Goal: Navigation & Orientation: Find specific page/section

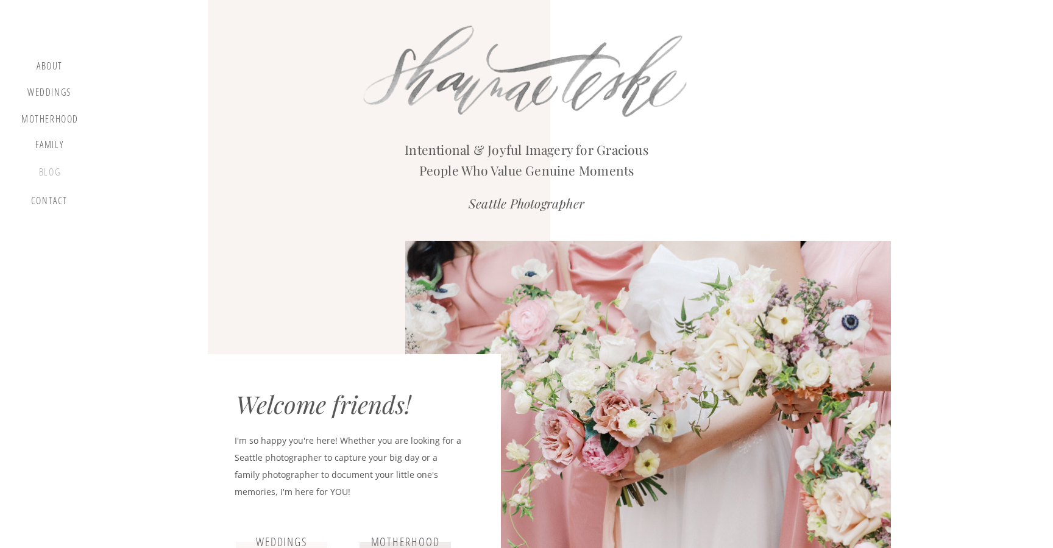
click at [56, 169] on div "blog" at bounding box center [50, 174] width 36 height 17
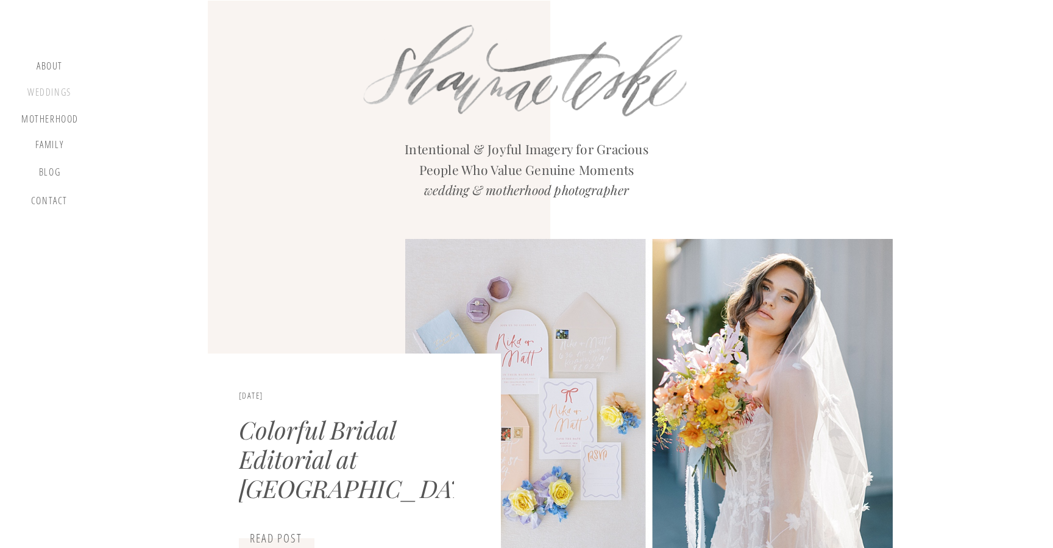
click at [60, 96] on div "Weddings" at bounding box center [49, 94] width 46 height 15
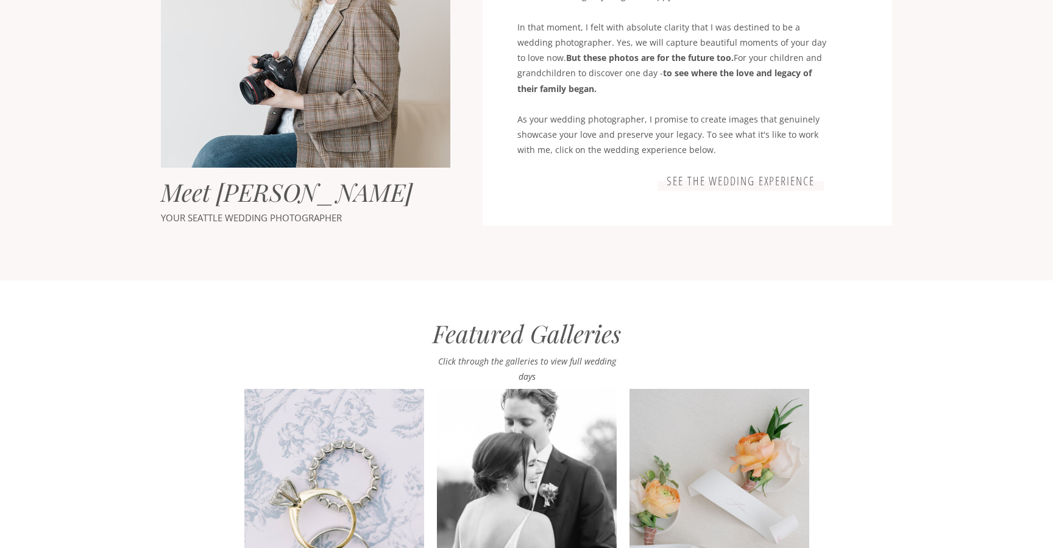
scroll to position [1043, 0]
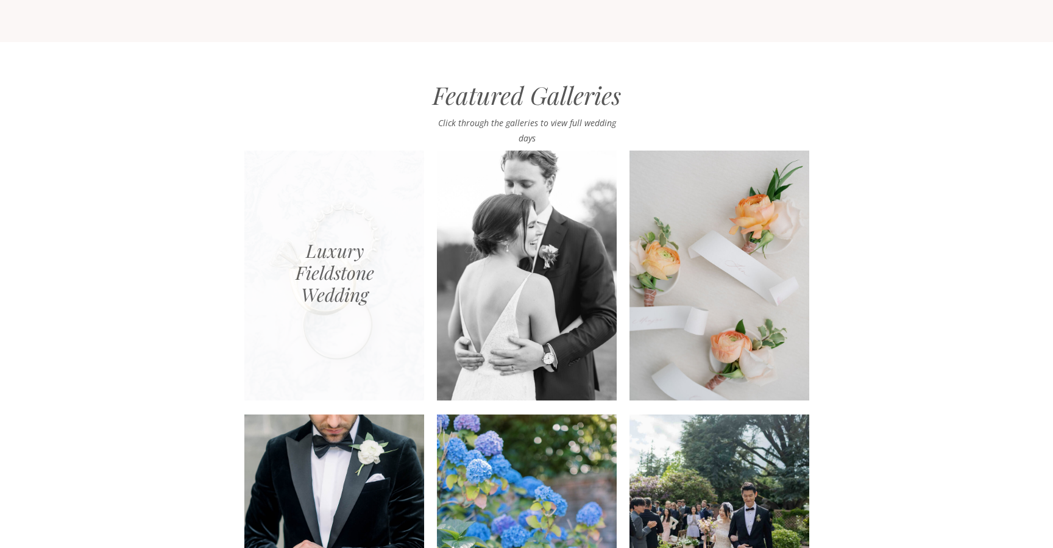
click at [346, 270] on div at bounding box center [334, 275] width 180 height 250
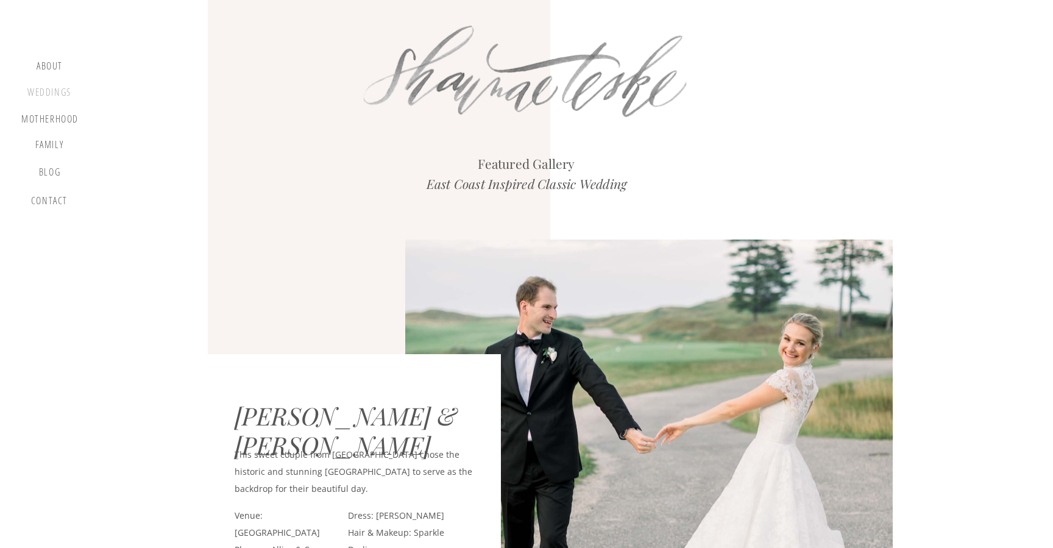
click at [52, 93] on div "Weddings" at bounding box center [49, 94] width 46 height 15
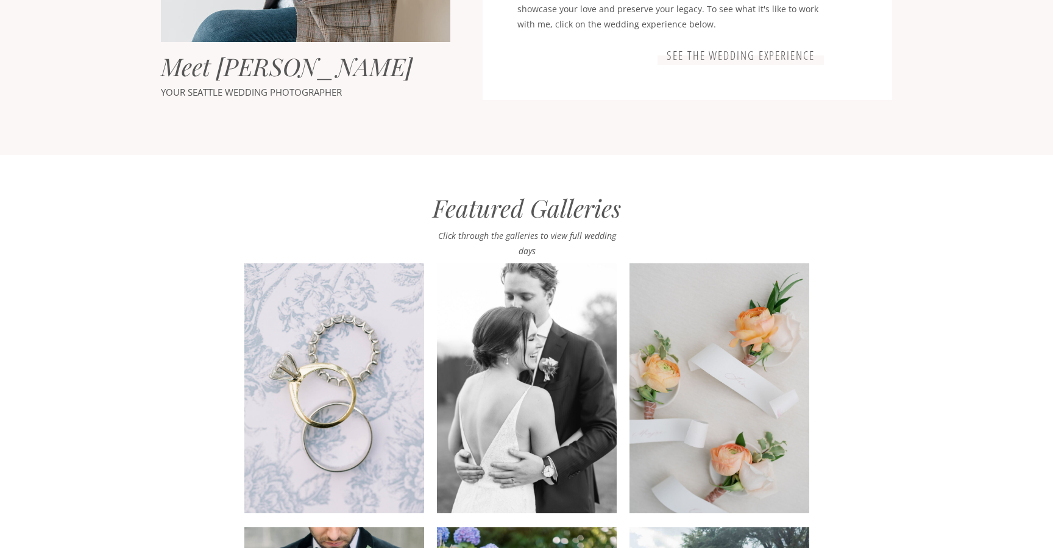
scroll to position [998, 0]
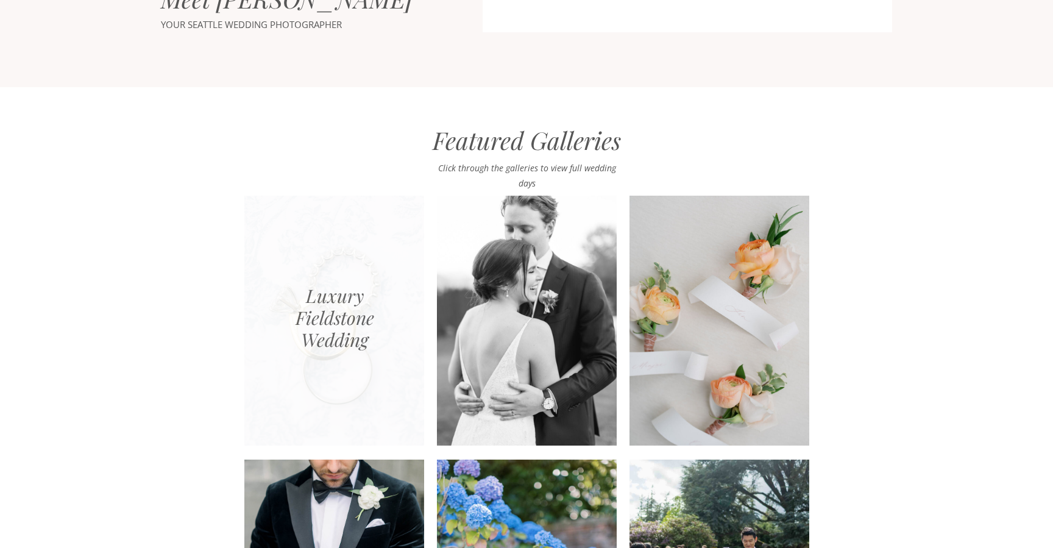
click at [373, 227] on div at bounding box center [334, 321] width 180 height 250
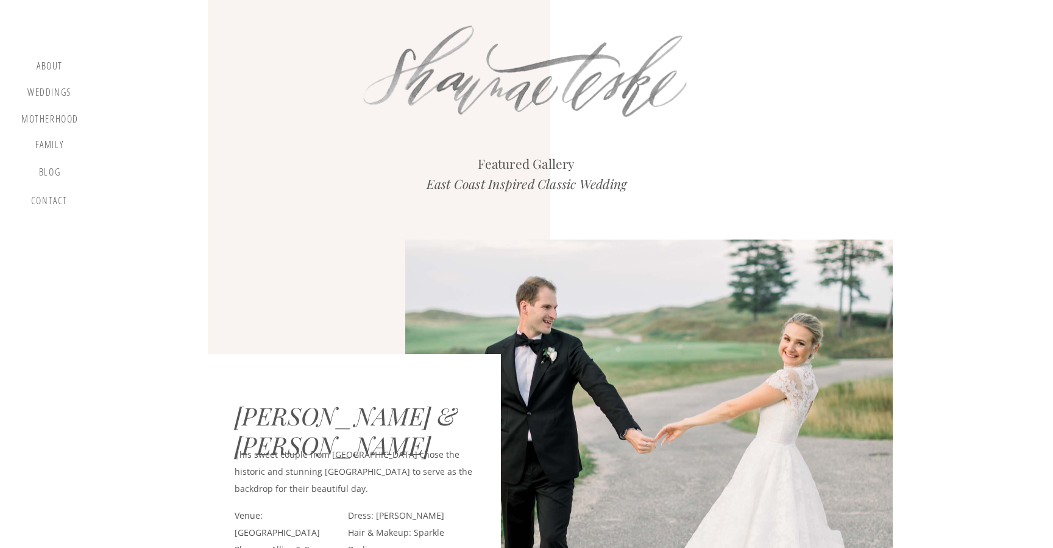
click at [58, 148] on div "Family" at bounding box center [49, 147] width 46 height 16
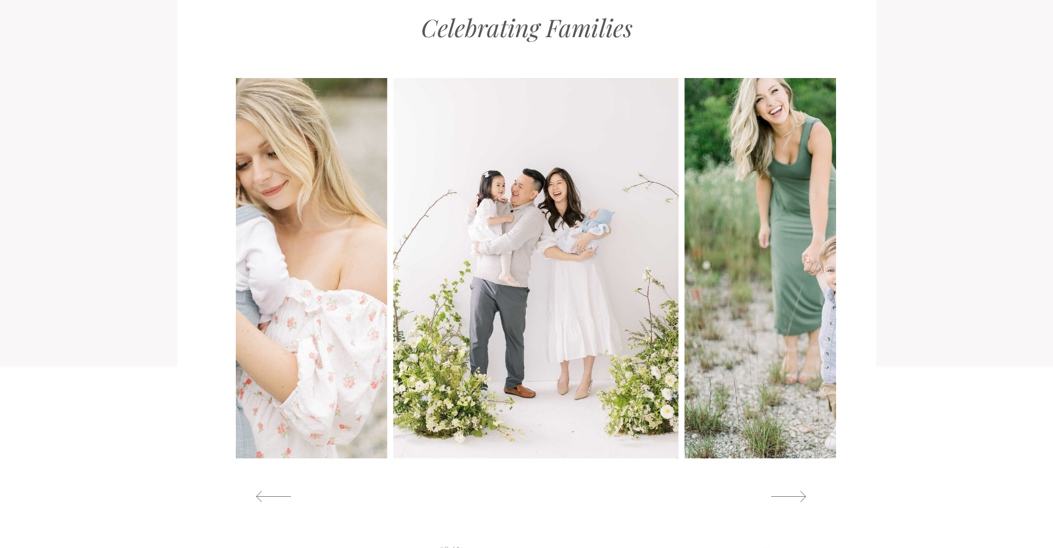
scroll to position [1173, 0]
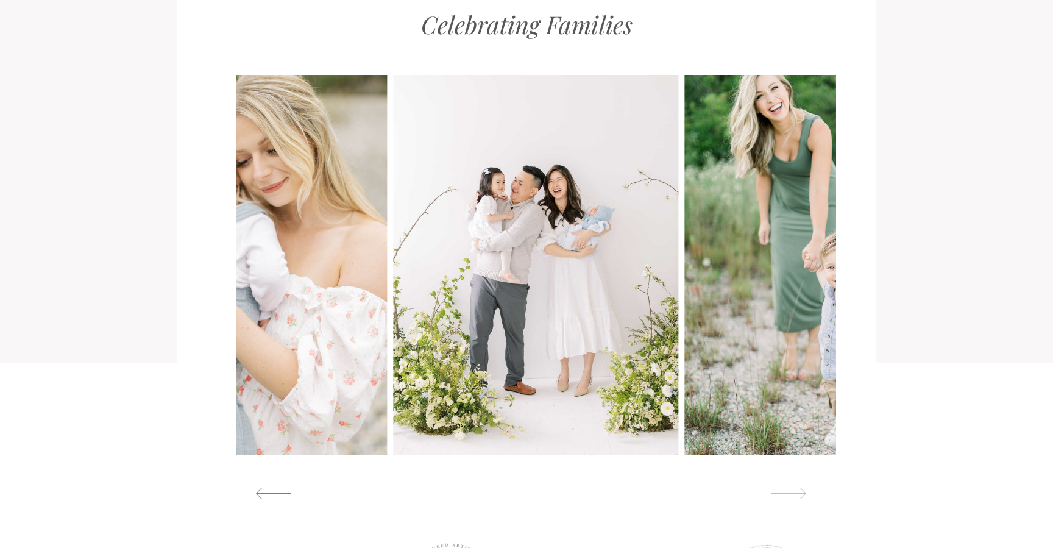
click at [794, 492] on div at bounding box center [788, 493] width 56 height 13
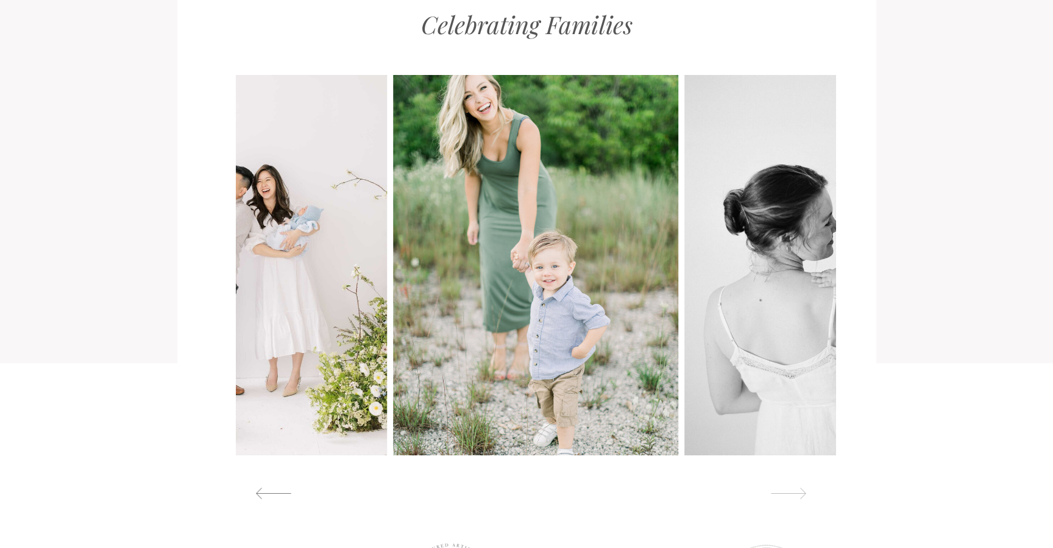
click at [794, 492] on div at bounding box center [788, 493] width 56 height 13
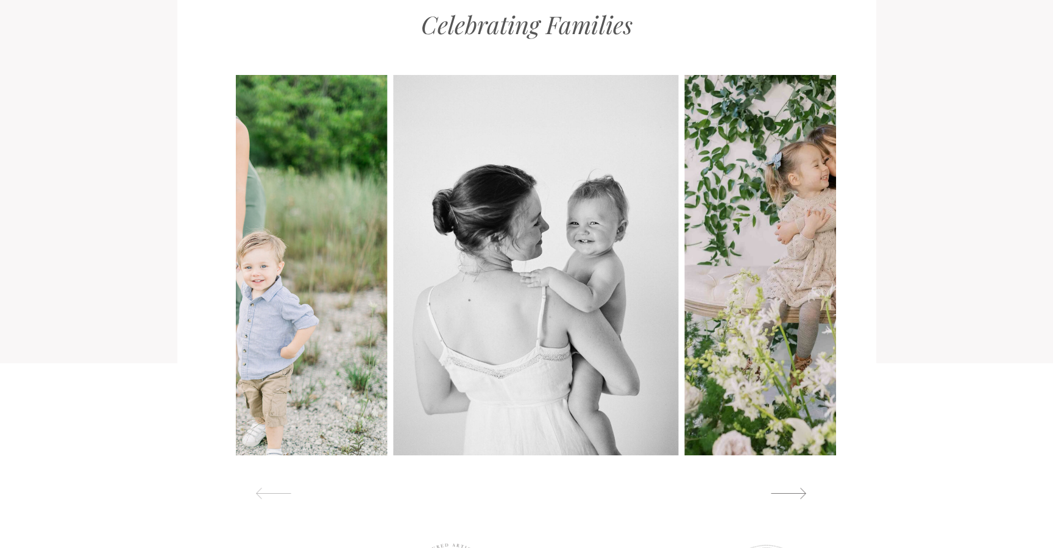
click at [282, 490] on div at bounding box center [274, 493] width 56 height 13
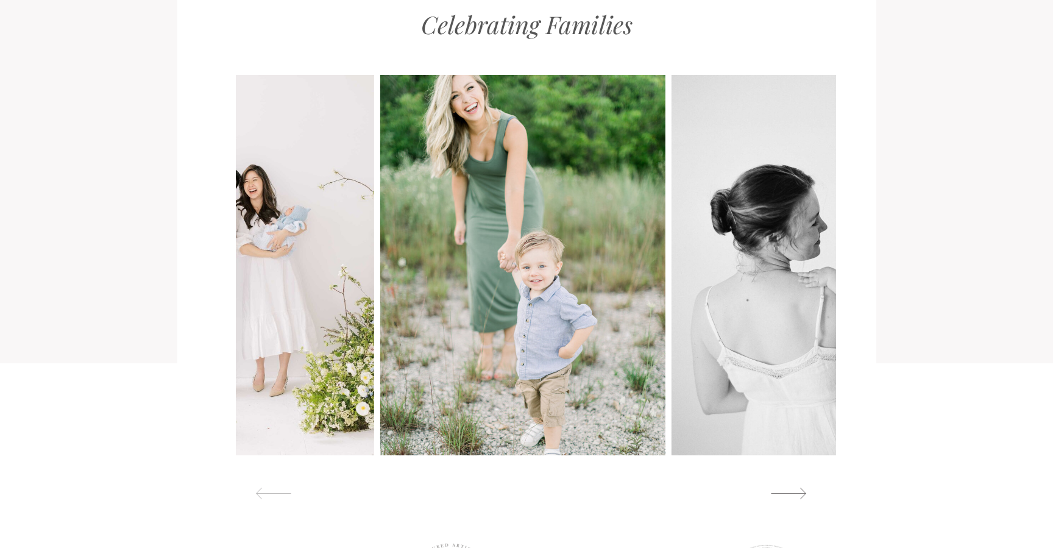
click at [282, 490] on div at bounding box center [274, 493] width 56 height 13
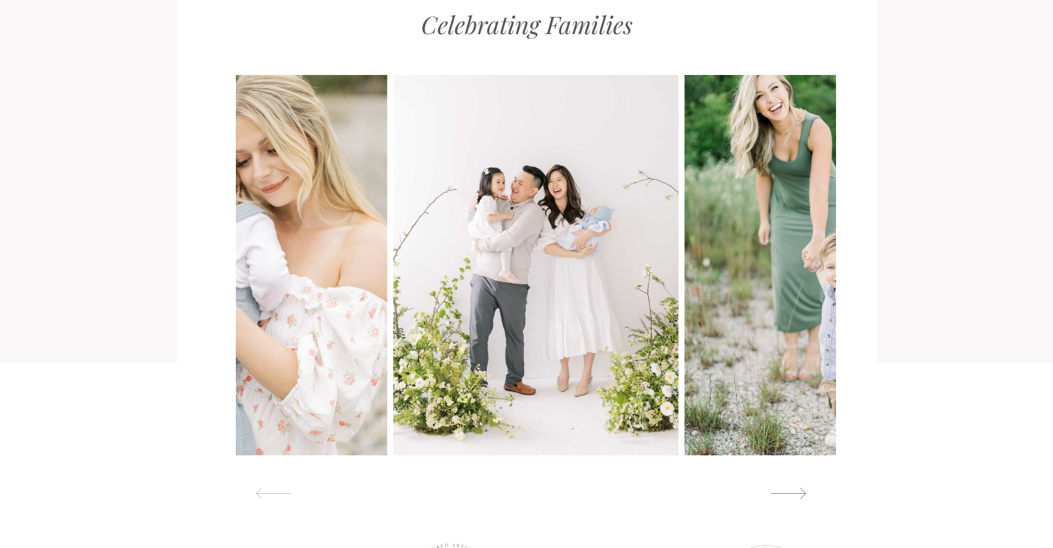
click at [281, 490] on div at bounding box center [274, 493] width 56 height 13
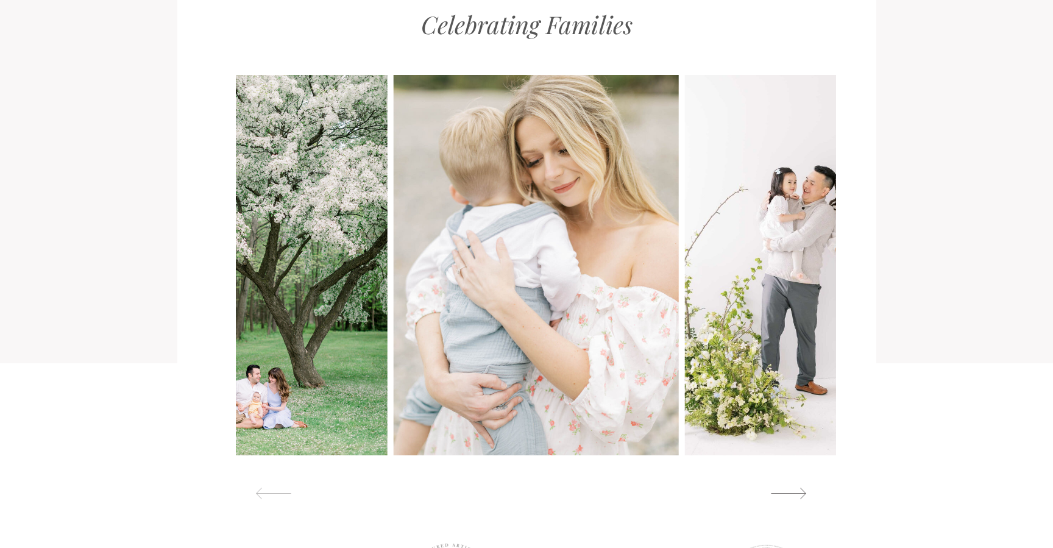
click at [281, 490] on div at bounding box center [274, 493] width 56 height 13
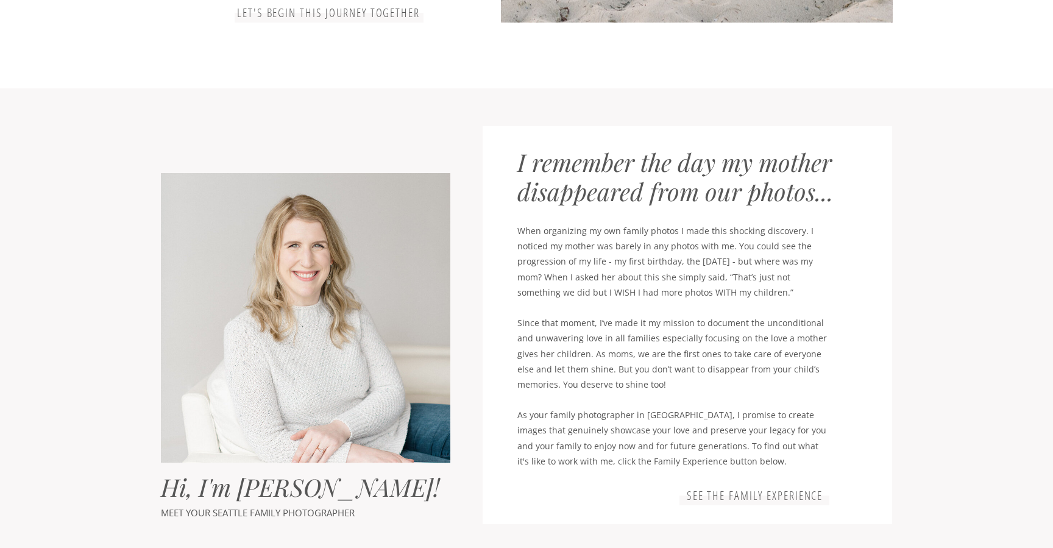
scroll to position [537, 0]
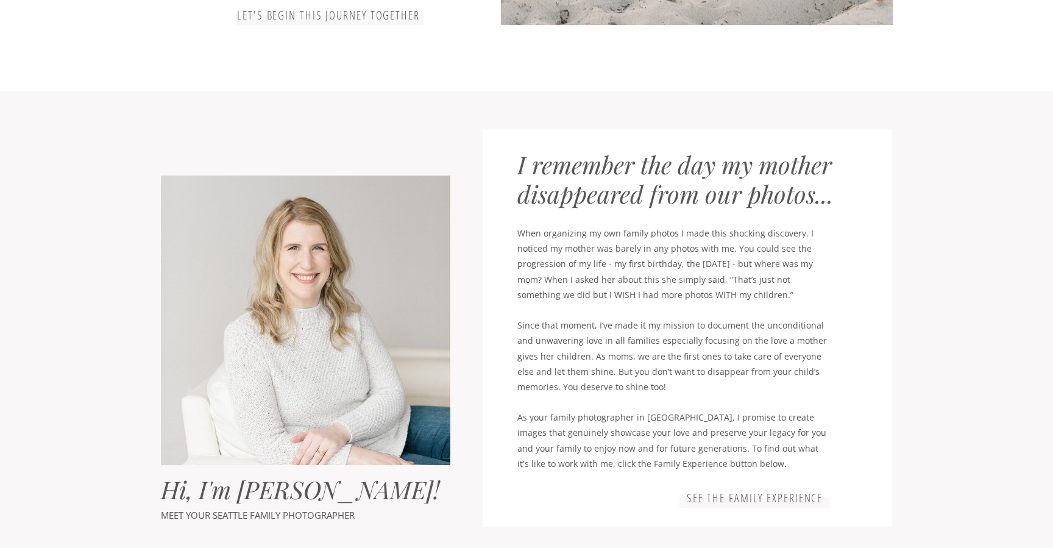
click at [751, 493] on h3 "See the family experience" at bounding box center [755, 498] width 142 height 15
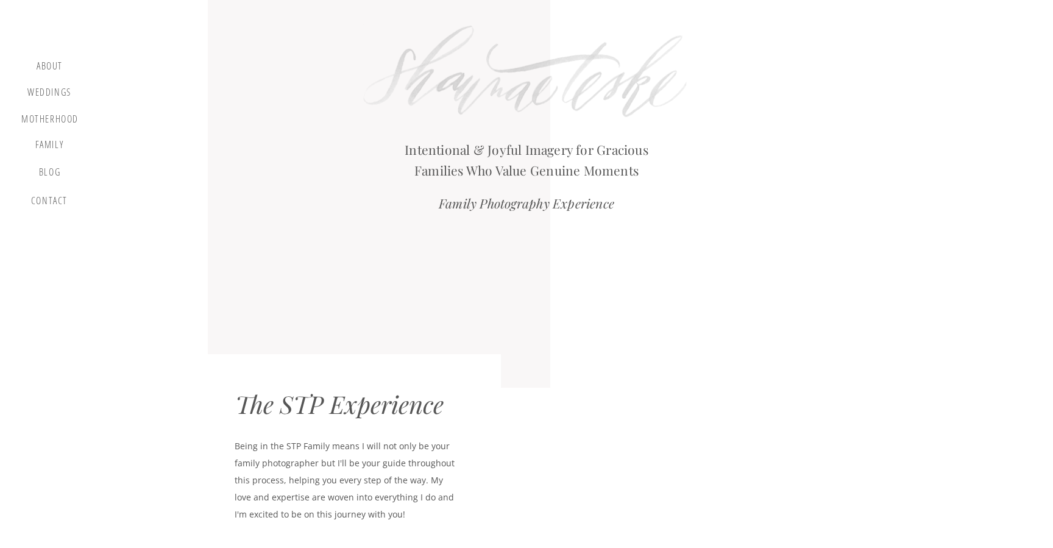
click at [751, 493] on div at bounding box center [648, 400] width 487 height 323
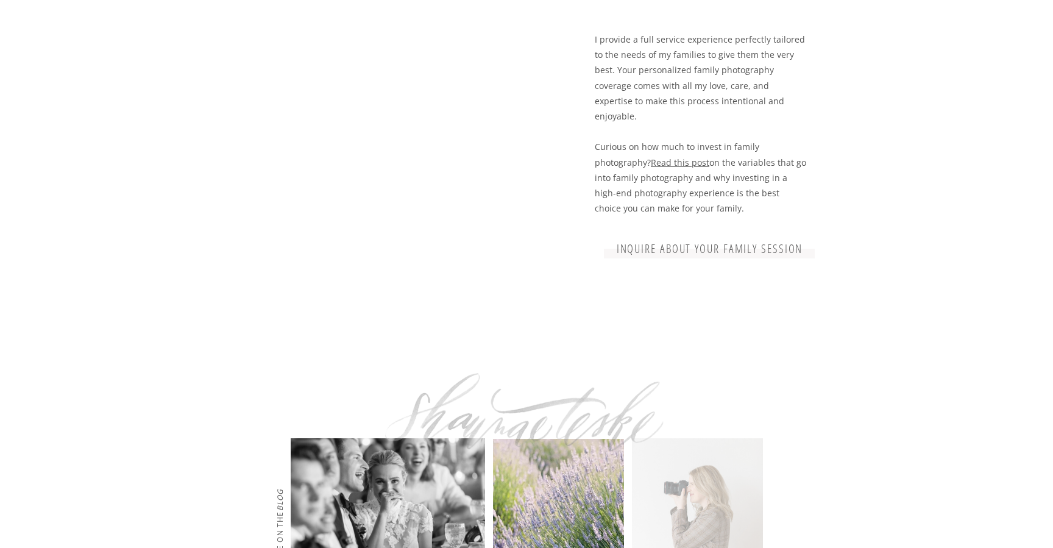
scroll to position [3406, 0]
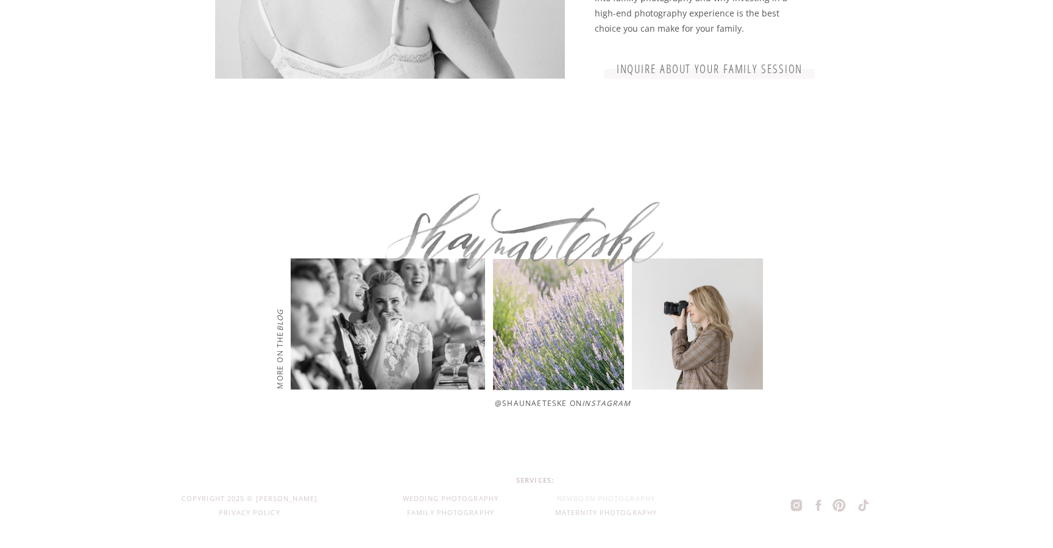
click at [617, 500] on div "Newborn photography" at bounding box center [606, 499] width 142 height 14
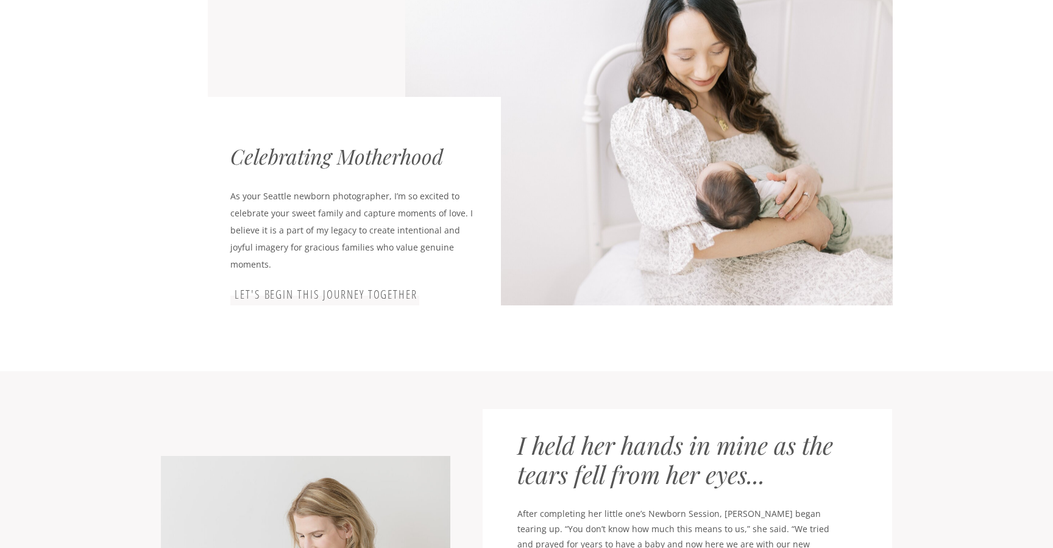
scroll to position [568, 0]
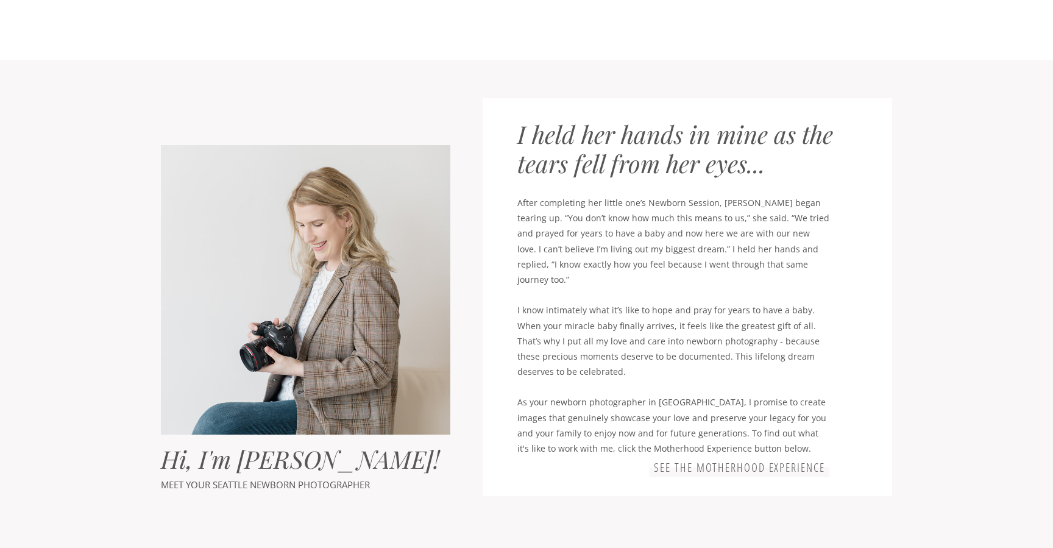
click at [682, 470] on h3 "See the motherhood experience" at bounding box center [739, 468] width 175 height 15
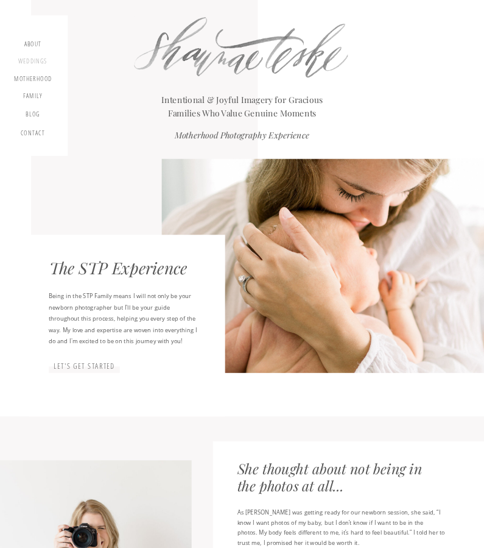
click at [30, 62] on div "Weddings" at bounding box center [32, 62] width 30 height 10
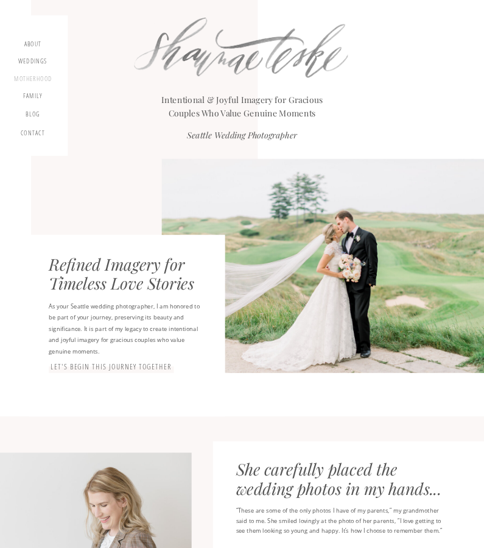
click at [37, 75] on div "motherhood" at bounding box center [33, 79] width 38 height 9
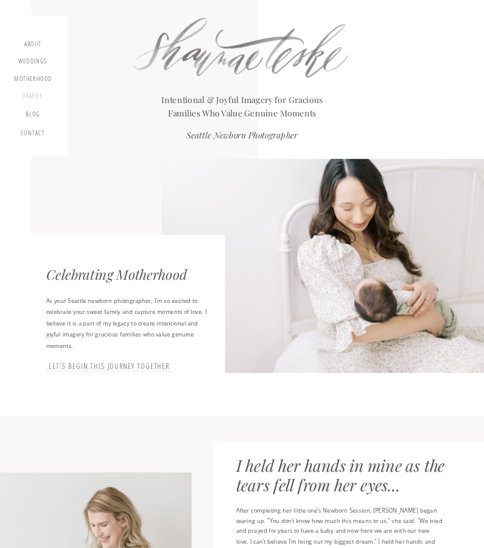
click at [39, 96] on div "Family" at bounding box center [32, 97] width 30 height 10
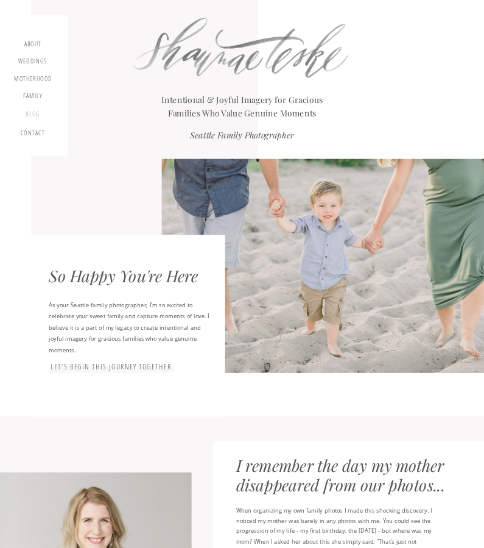
click at [28, 112] on div "blog" at bounding box center [33, 116] width 24 height 12
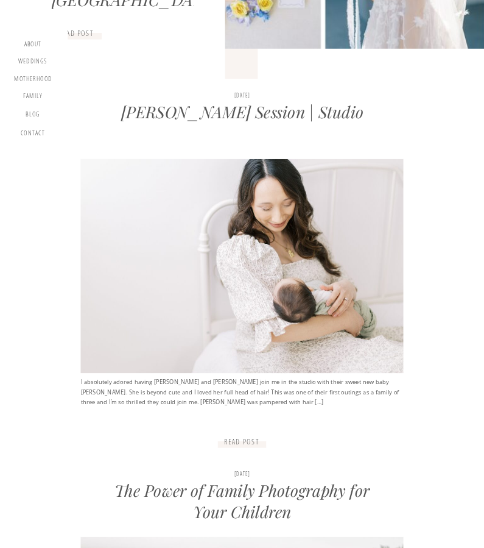
scroll to position [76, 0]
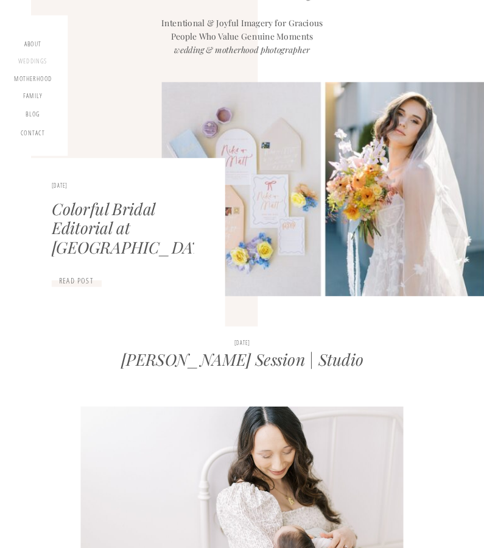
click at [31, 58] on div "Weddings" at bounding box center [32, 62] width 30 height 10
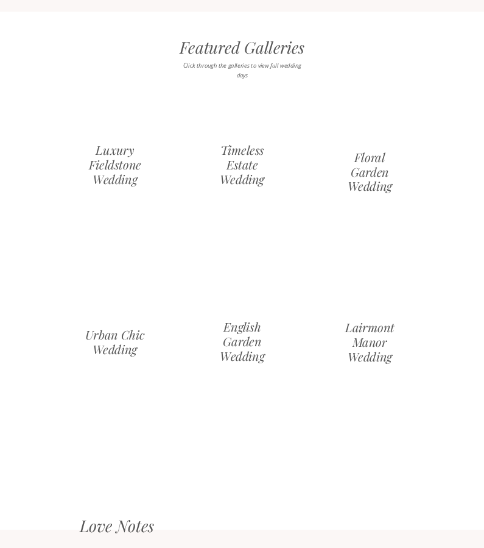
scroll to position [656, 0]
